Goal: Task Accomplishment & Management: Manage account settings

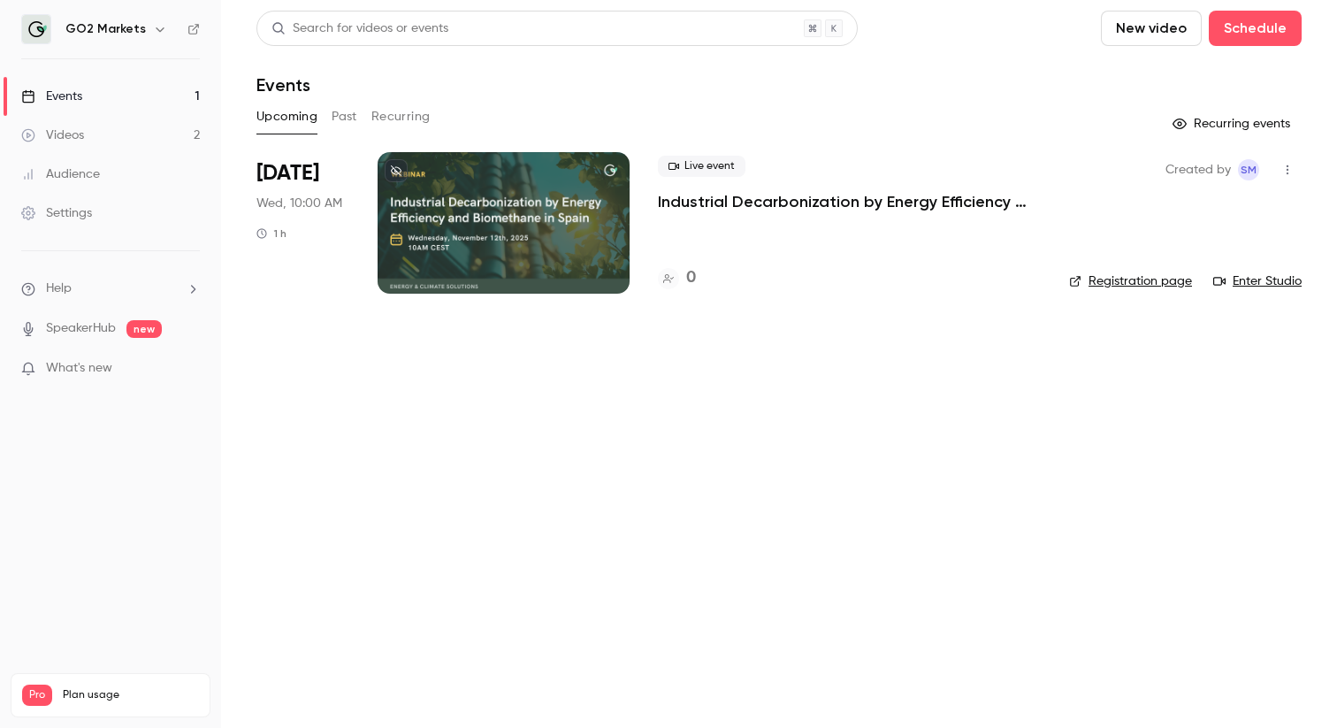
click at [349, 119] on button "Past" at bounding box center [345, 117] width 26 height 28
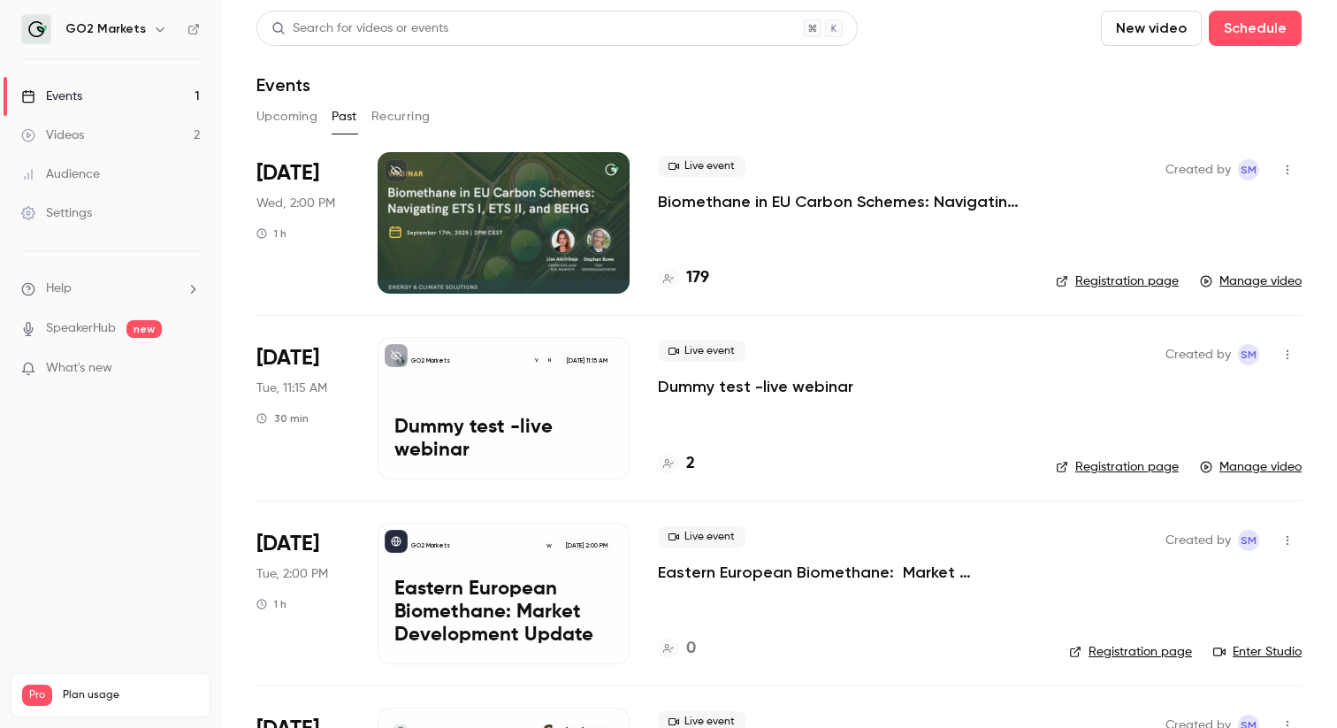
click at [1290, 166] on icon "button" at bounding box center [1287, 170] width 14 height 12
click at [1290, 166] on div at bounding box center [668, 364] width 1337 height 728
click at [1253, 280] on link "Manage video" at bounding box center [1251, 281] width 102 height 18
